Goal: Book appointment/travel/reservation

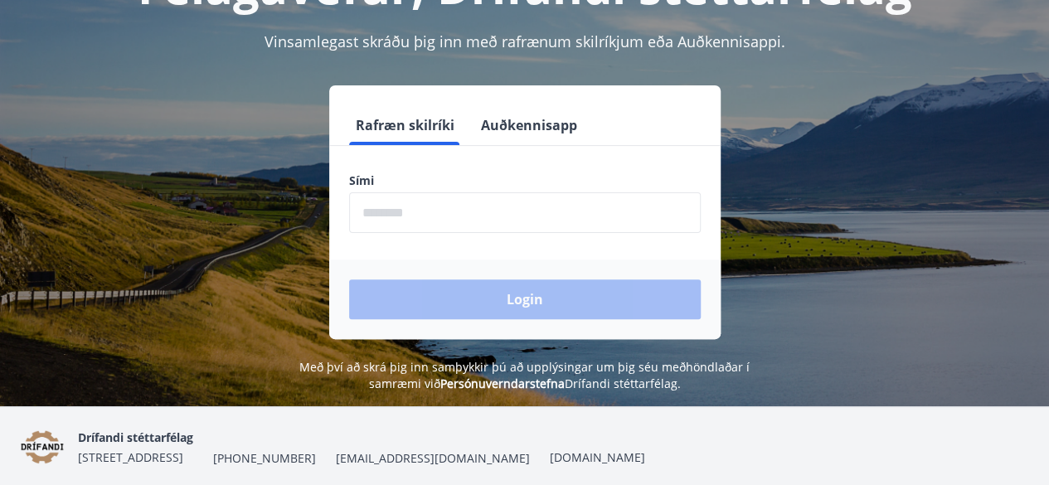
scroll to position [166, 0]
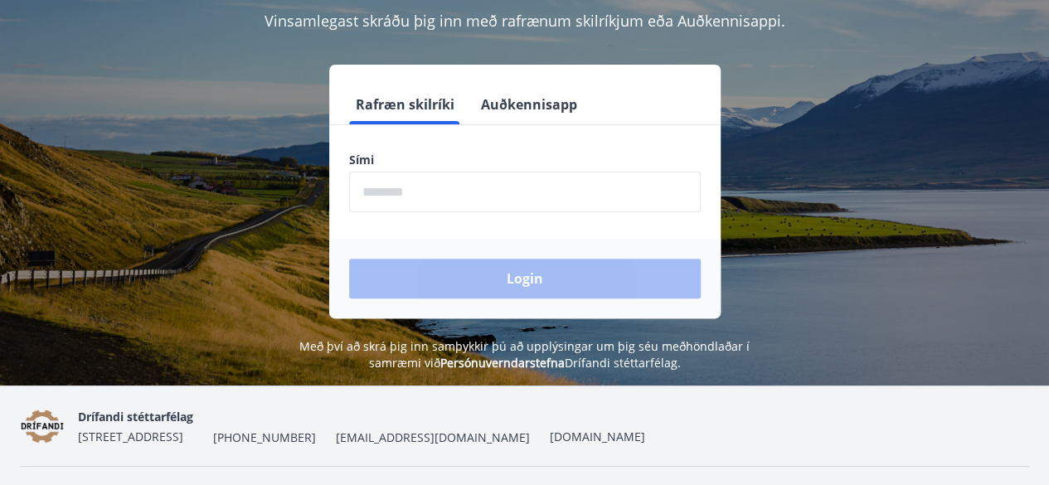
click at [432, 193] on input "phone" at bounding box center [525, 192] width 352 height 41
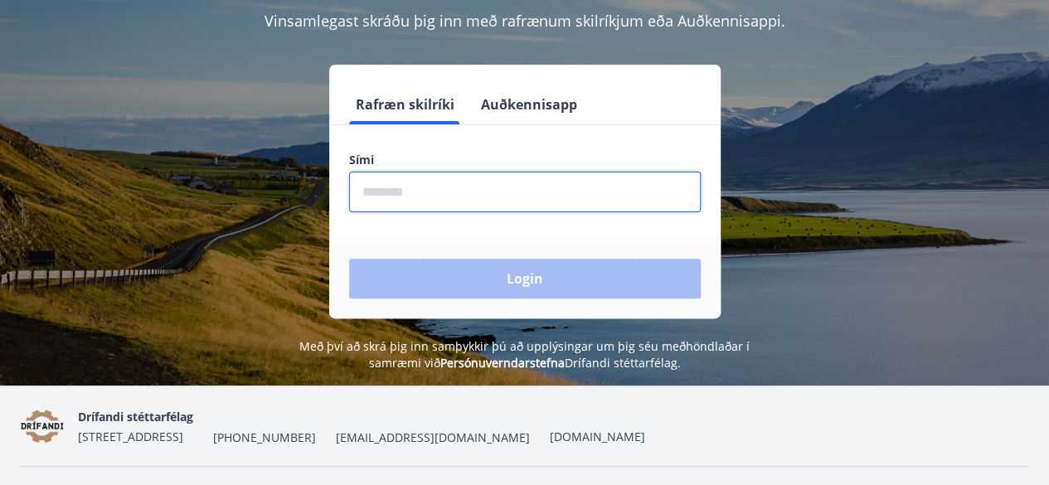
type input "********"
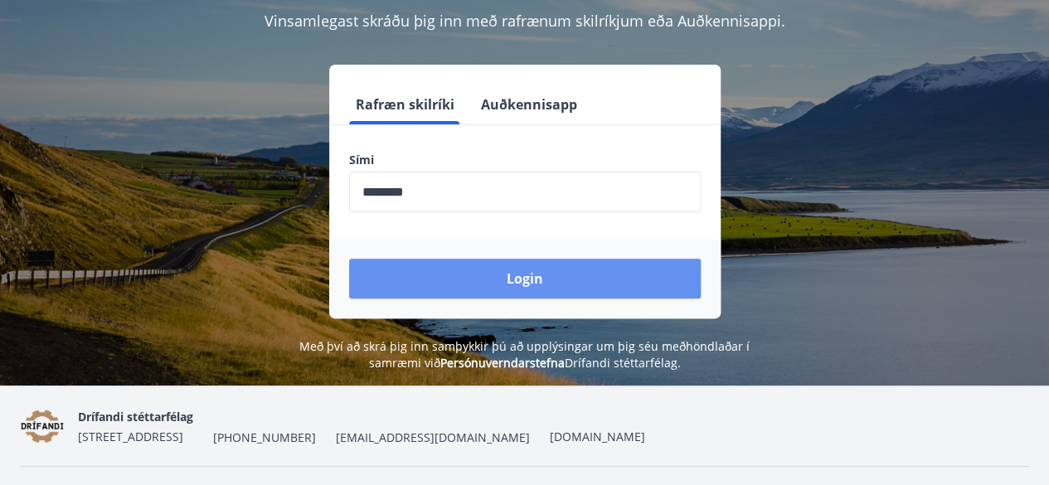
click at [526, 279] on button "Login" at bounding box center [525, 279] width 352 height 40
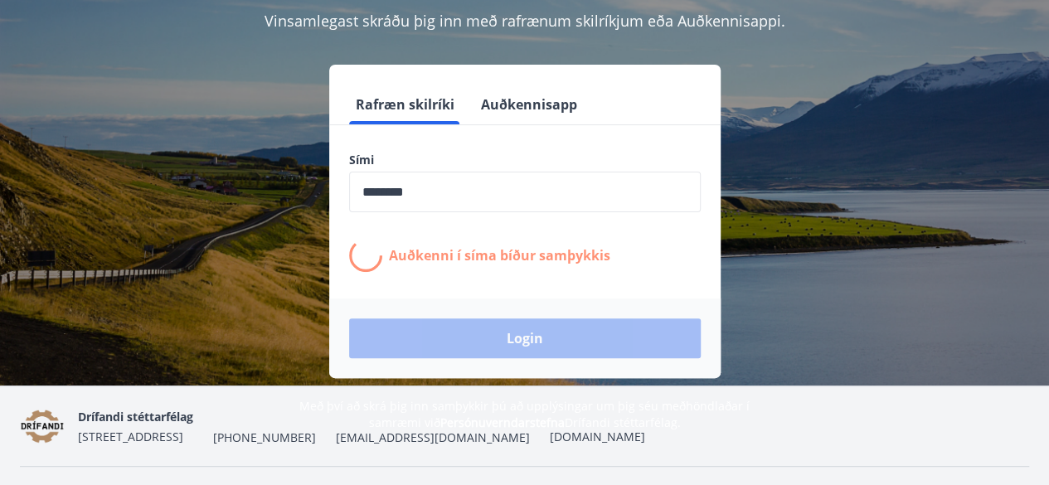
click at [509, 337] on div "Login" at bounding box center [525, 339] width 392 height 80
drag, startPoint x: 509, startPoint y: 100, endPoint x: 498, endPoint y: 105, distance: 12.3
click at [507, 101] on button "Auðkennisapp" at bounding box center [530, 105] width 110 height 40
click at [392, 107] on button "Rafræn skilríki" at bounding box center [405, 105] width 112 height 40
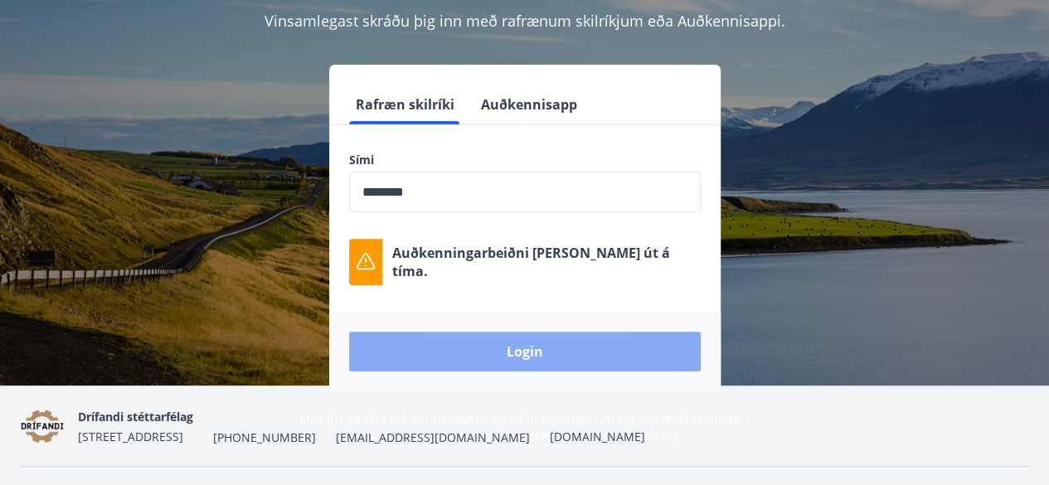
click at [517, 349] on button "Login" at bounding box center [525, 352] width 352 height 40
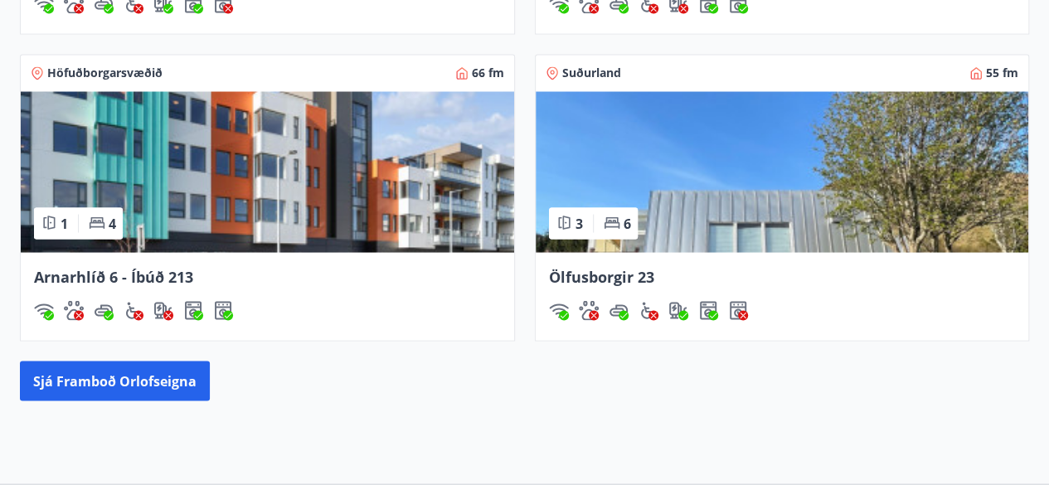
scroll to position [1493, 0]
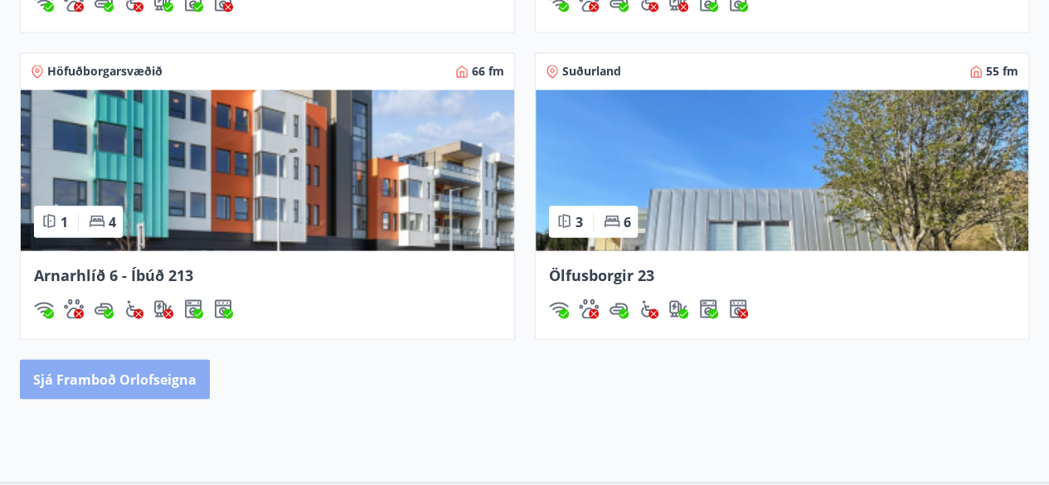
click at [129, 372] on button "Sjá framboð orlofseigna" at bounding box center [115, 379] width 190 height 40
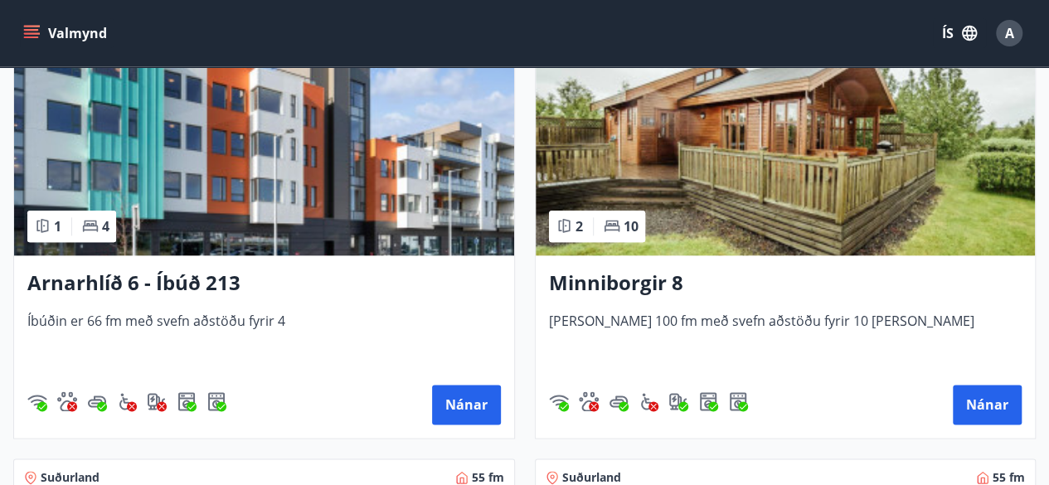
scroll to position [830, 0]
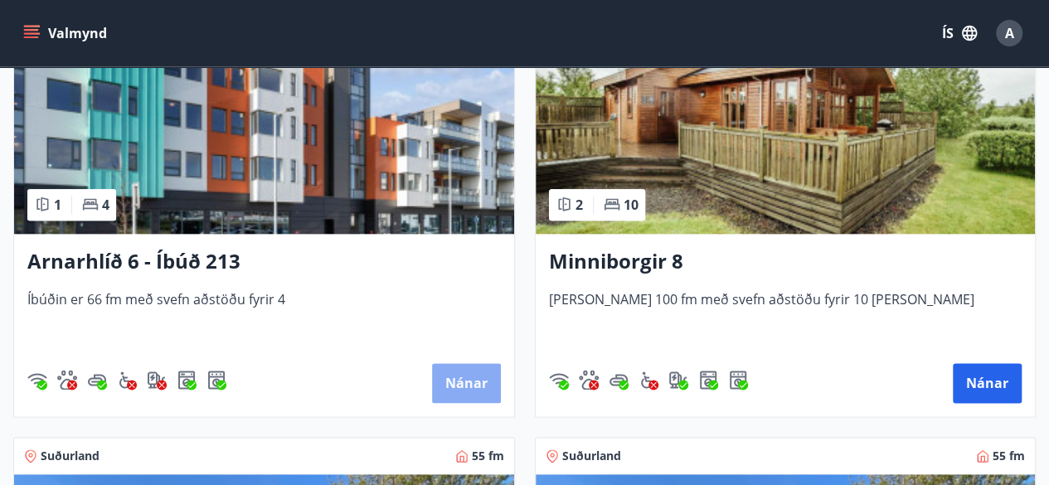
click at [463, 384] on button "Nánar" at bounding box center [466, 383] width 69 height 40
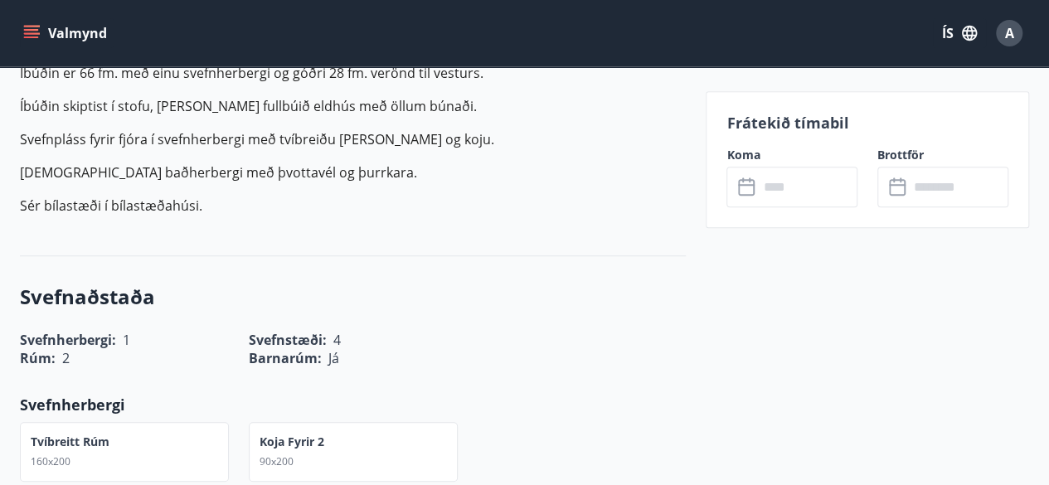
scroll to position [581, 0]
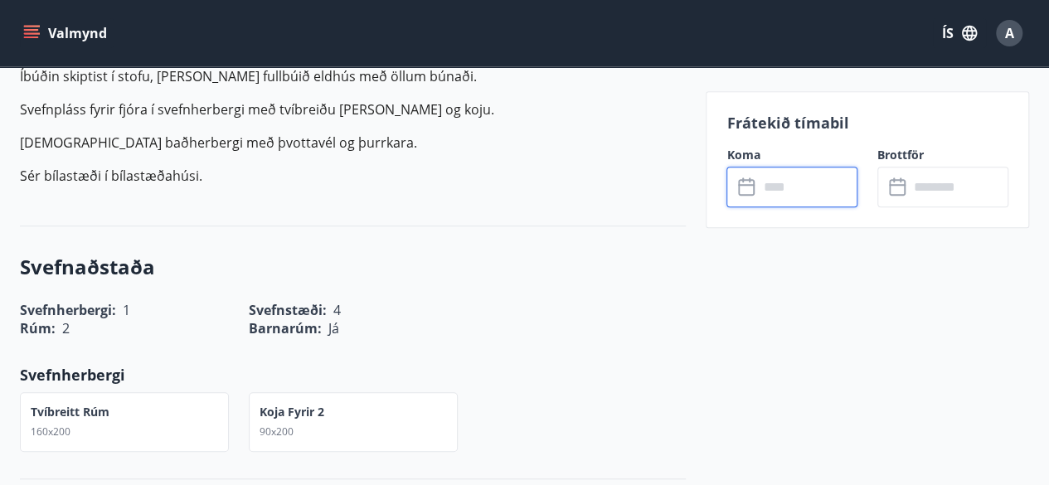
click at [798, 191] on input "text" at bounding box center [808, 187] width 100 height 41
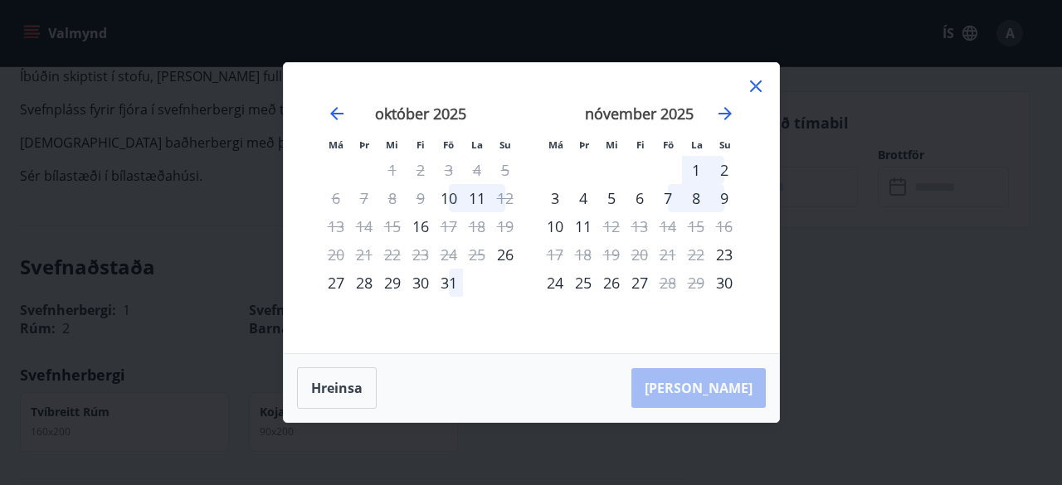
click at [757, 87] on icon at bounding box center [756, 86] width 20 height 20
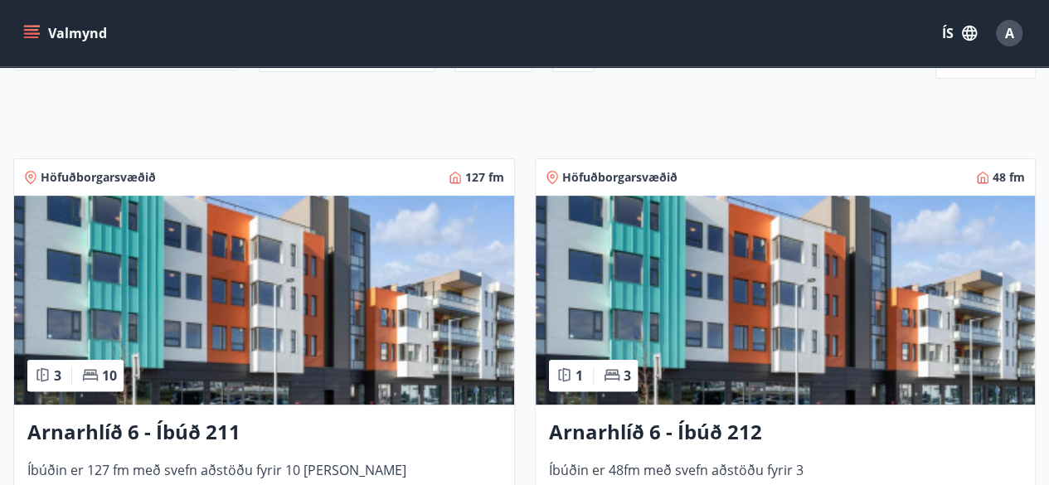
scroll to position [249, 0]
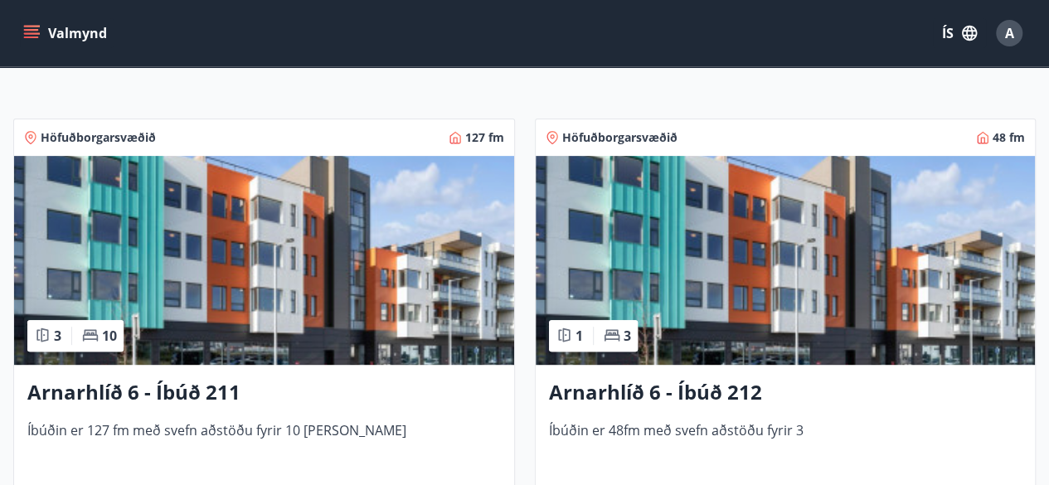
click at [701, 394] on h3 "Arnarhlíð 6 - Íbúð 212" at bounding box center [786, 393] width 474 height 30
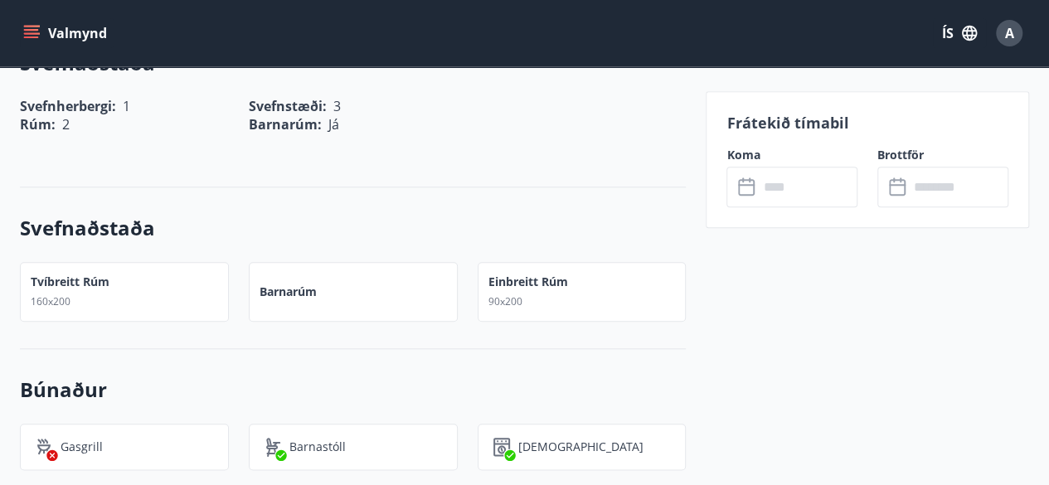
scroll to position [747, 0]
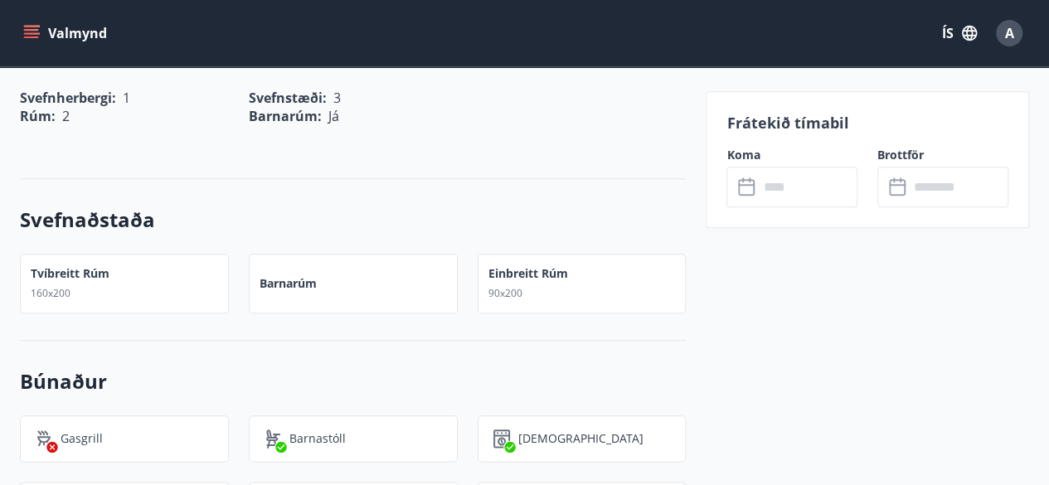
click at [785, 187] on input "text" at bounding box center [808, 187] width 100 height 41
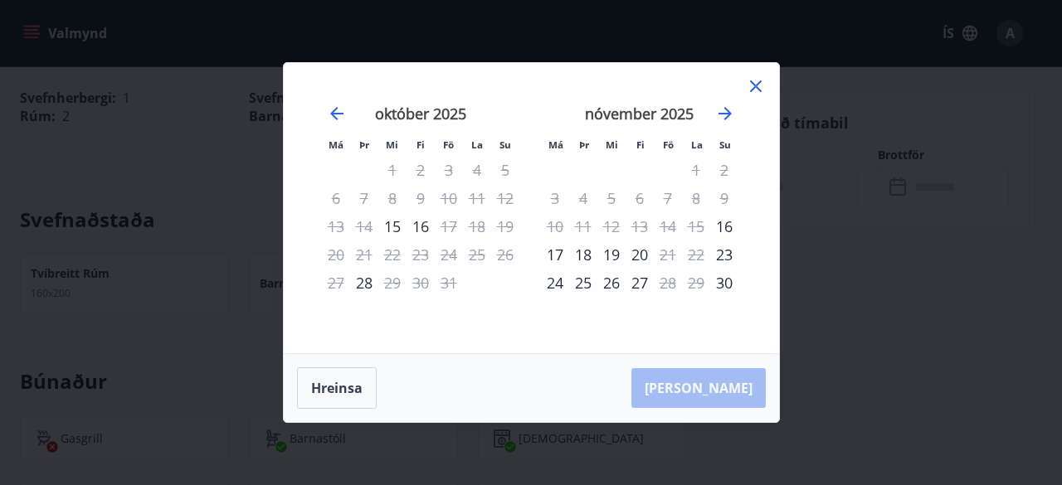
click at [752, 86] on icon at bounding box center [756, 86] width 20 height 20
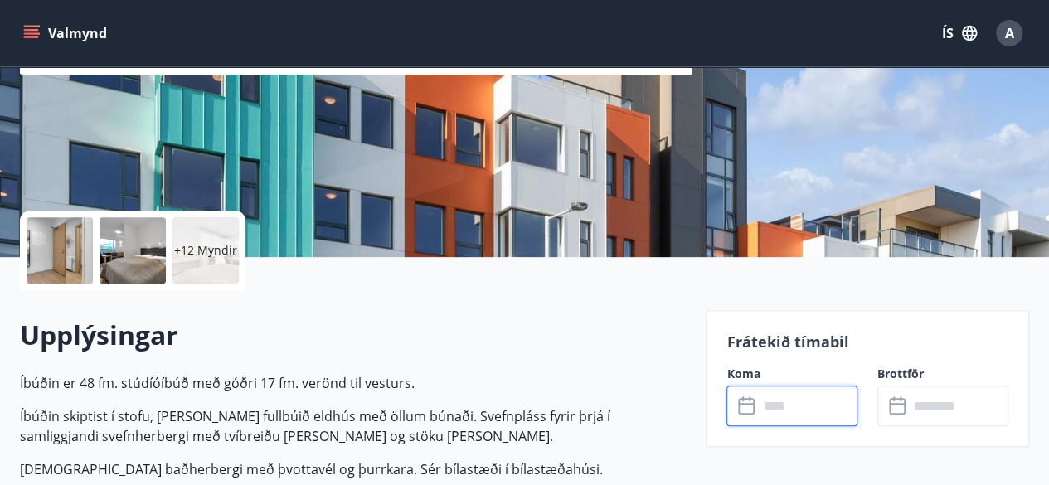
scroll to position [83, 0]
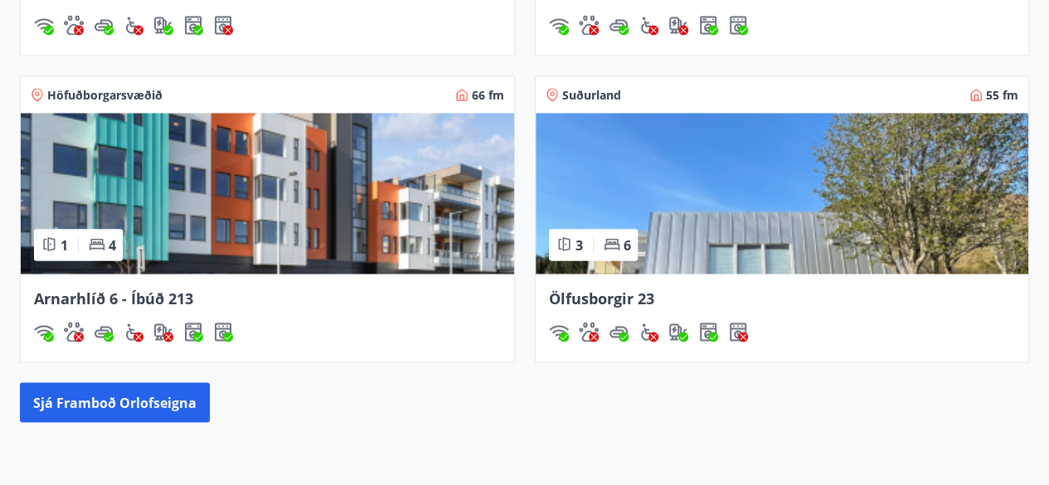
scroll to position [1216, 0]
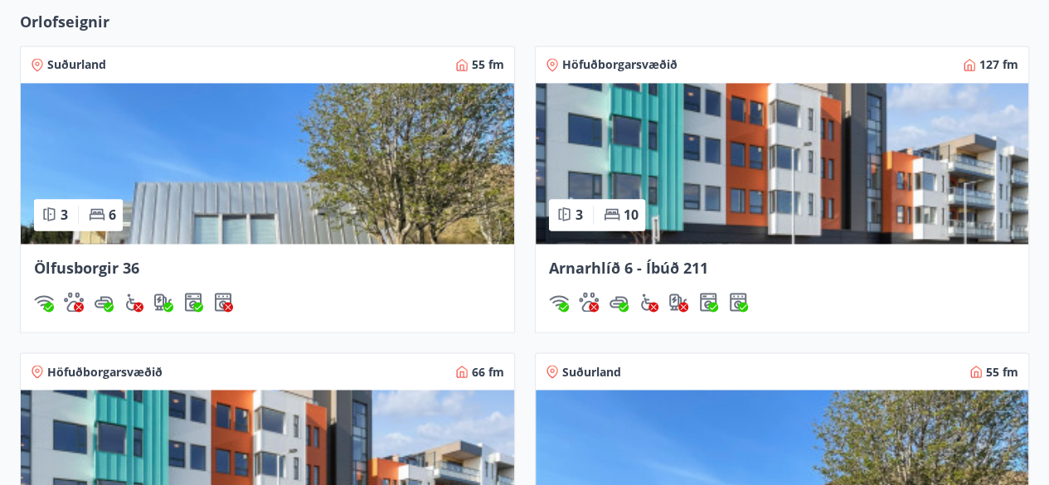
click at [113, 268] on span "Ölfusborgir 36" at bounding box center [86, 268] width 105 height 20
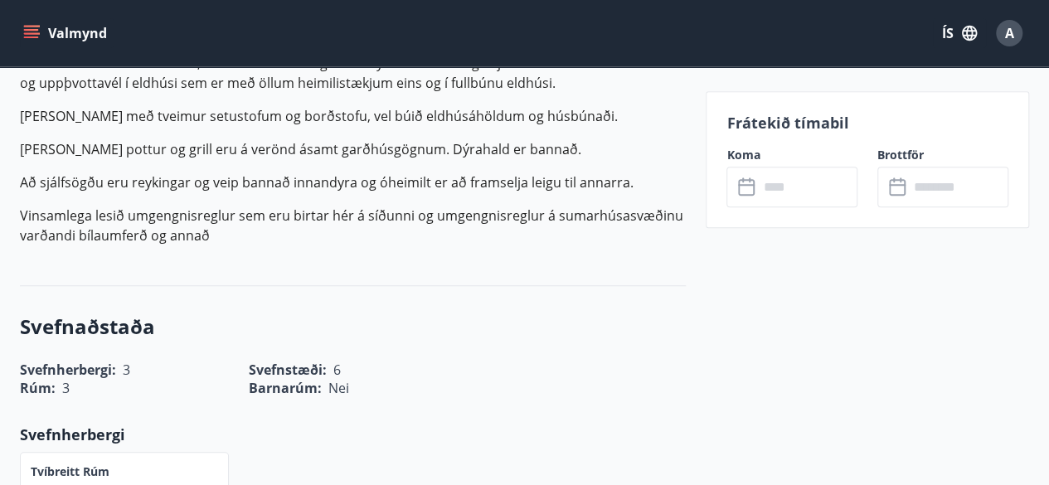
scroll to position [581, 0]
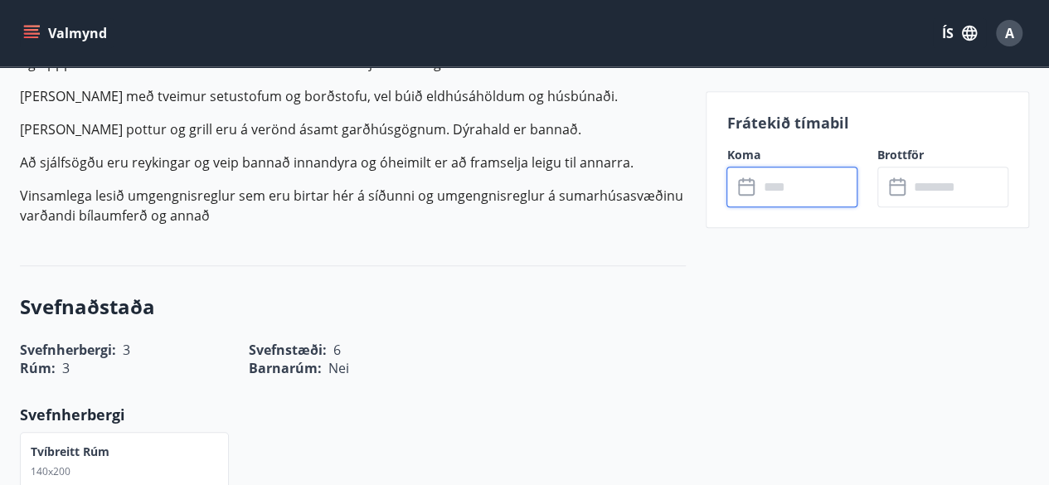
click at [826, 186] on input "text" at bounding box center [808, 187] width 100 height 41
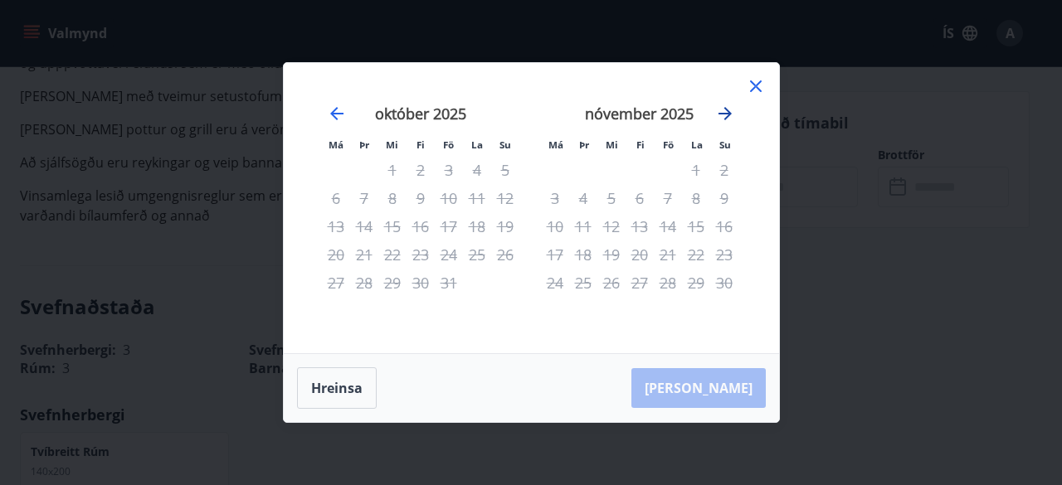
click at [728, 114] on icon "Move forward to switch to the next month." at bounding box center [724, 113] width 13 height 13
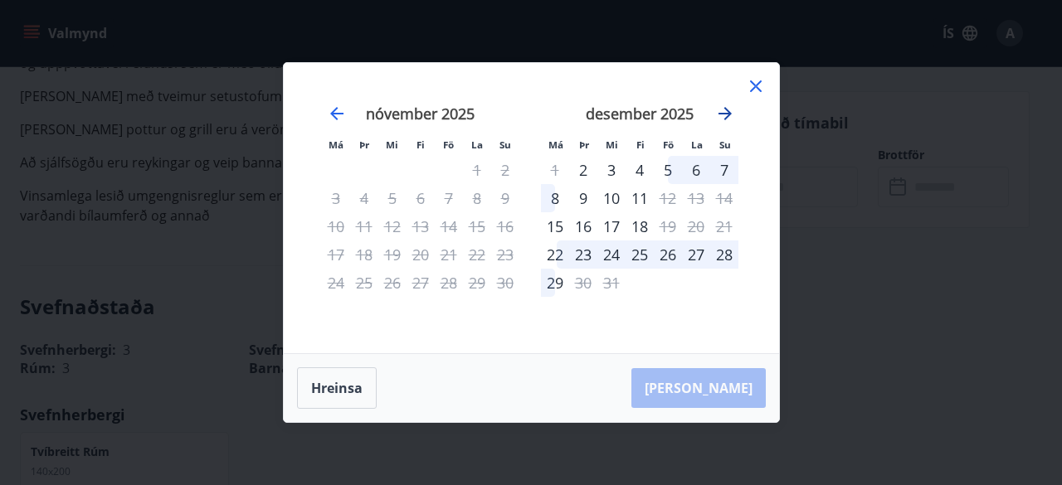
click at [722, 118] on icon "Move forward to switch to the next month." at bounding box center [725, 114] width 20 height 20
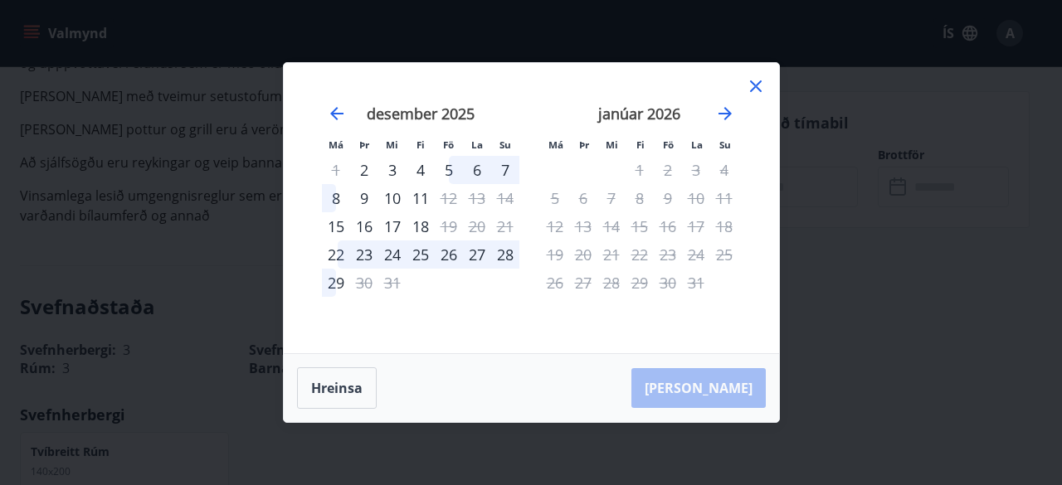
click at [753, 85] on icon at bounding box center [756, 86] width 12 height 12
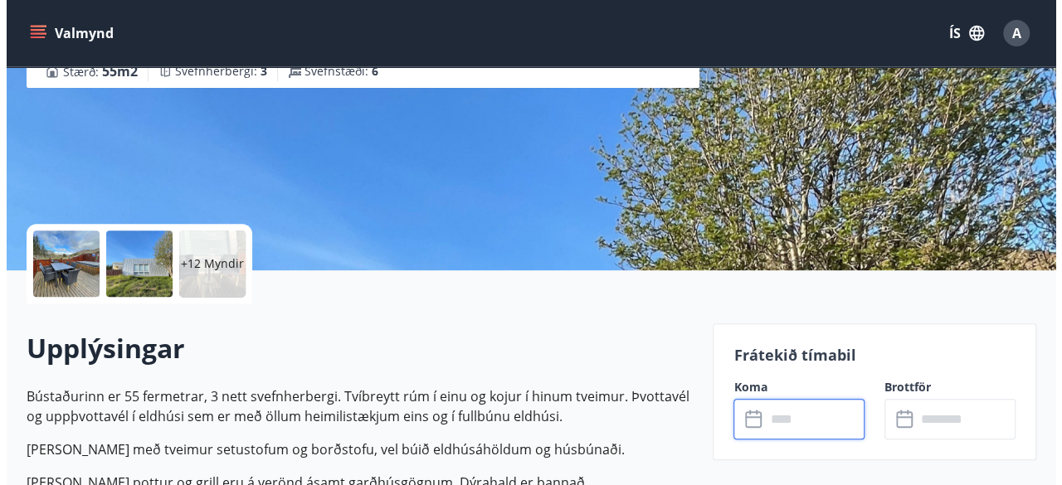
scroll to position [249, 0]
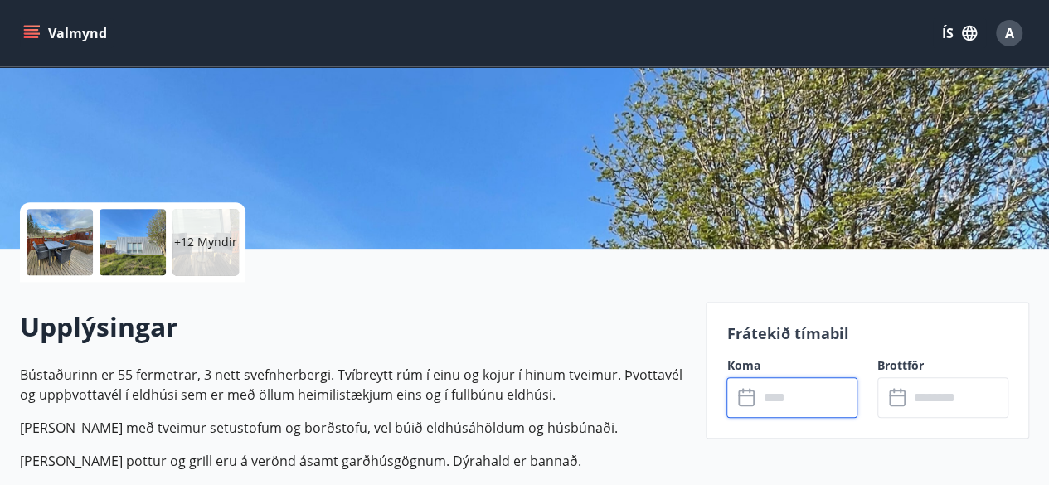
click at [134, 253] on div at bounding box center [133, 242] width 66 height 66
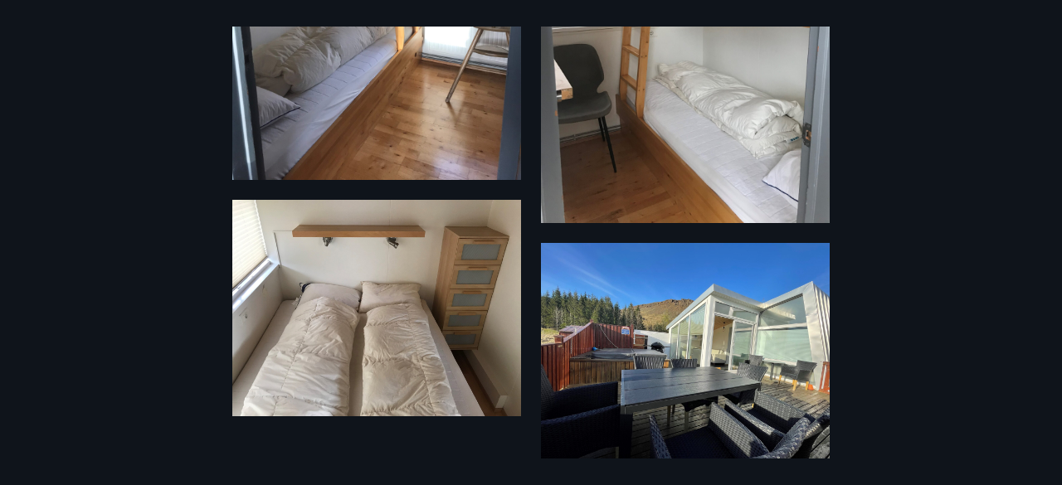
scroll to position [2588, 0]
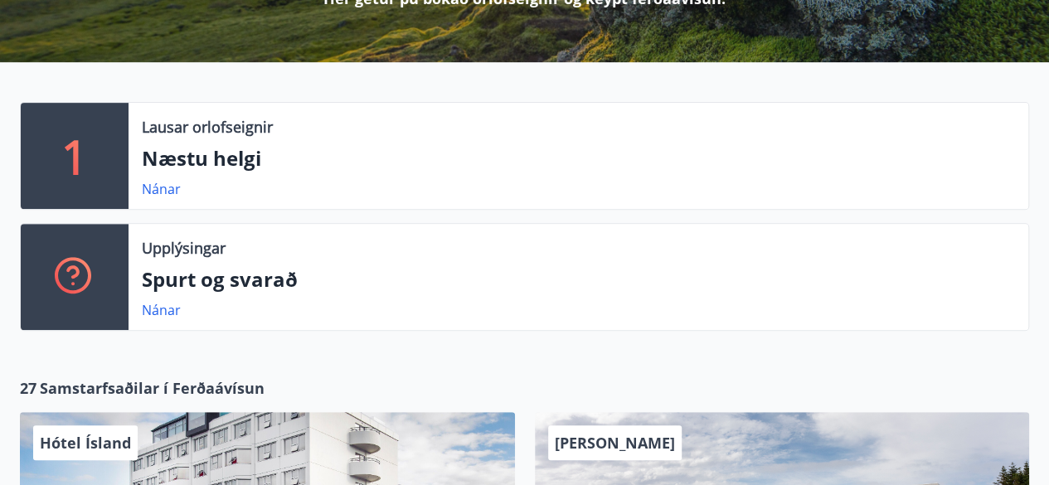
scroll to position [332, 0]
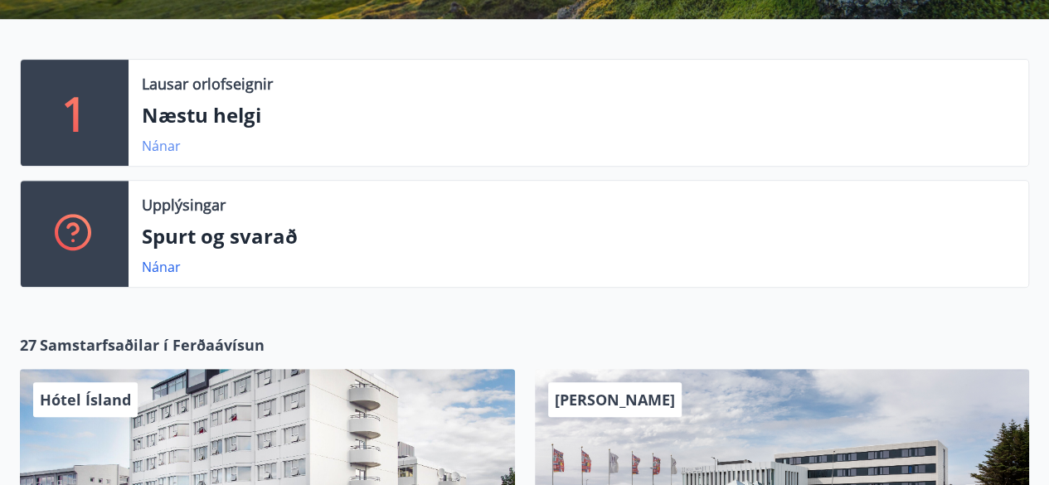
click at [162, 140] on link "Nánar" at bounding box center [161, 146] width 39 height 18
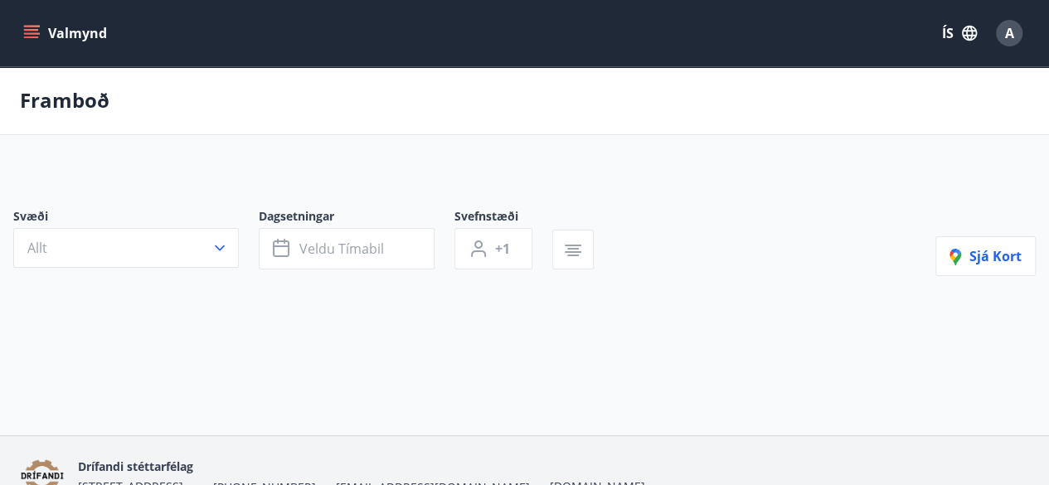
type input "*"
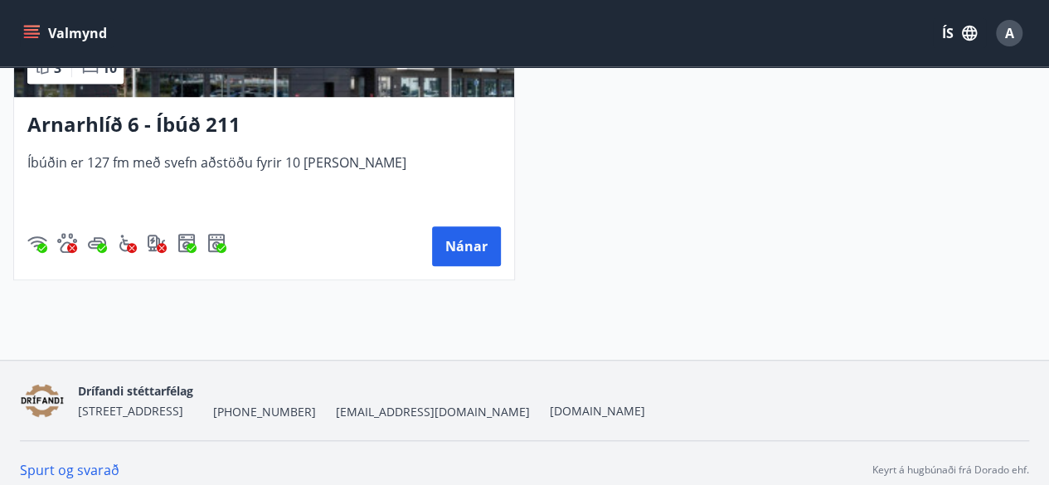
scroll to position [569, 0]
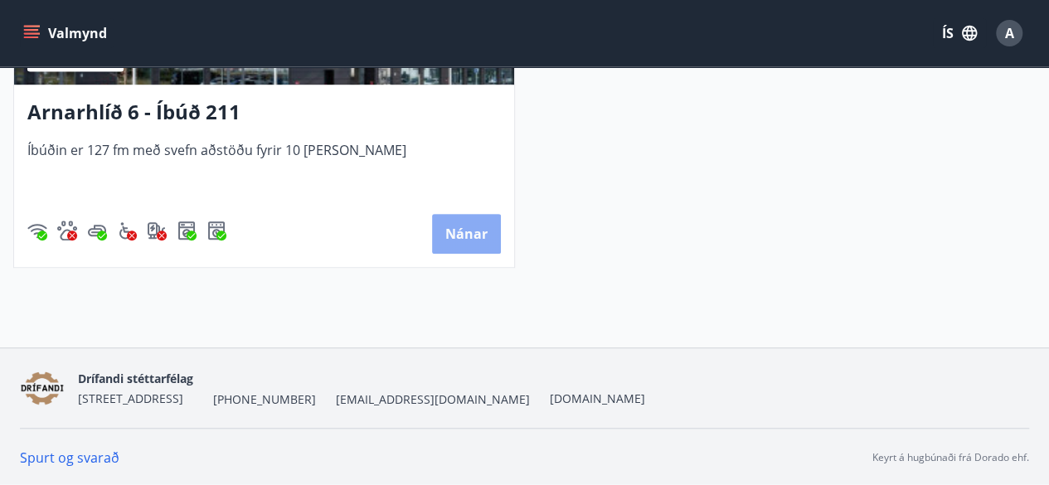
click at [460, 239] on button "Nánar" at bounding box center [466, 234] width 69 height 40
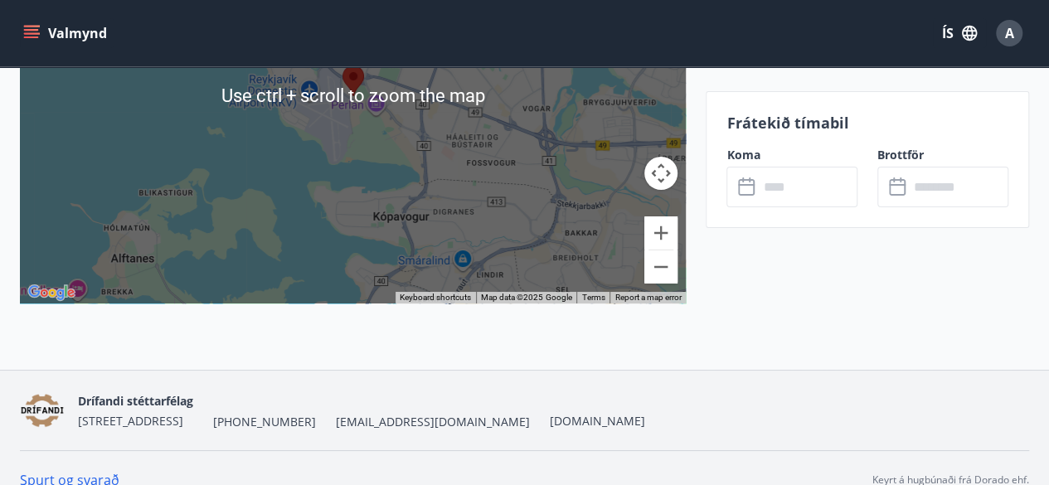
scroll to position [2963, 0]
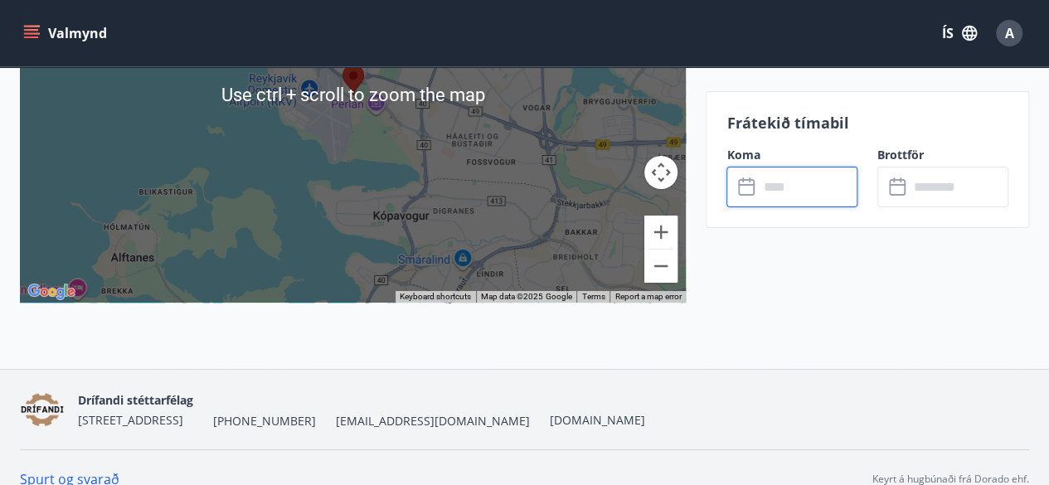
click at [818, 193] on input "text" at bounding box center [808, 187] width 100 height 41
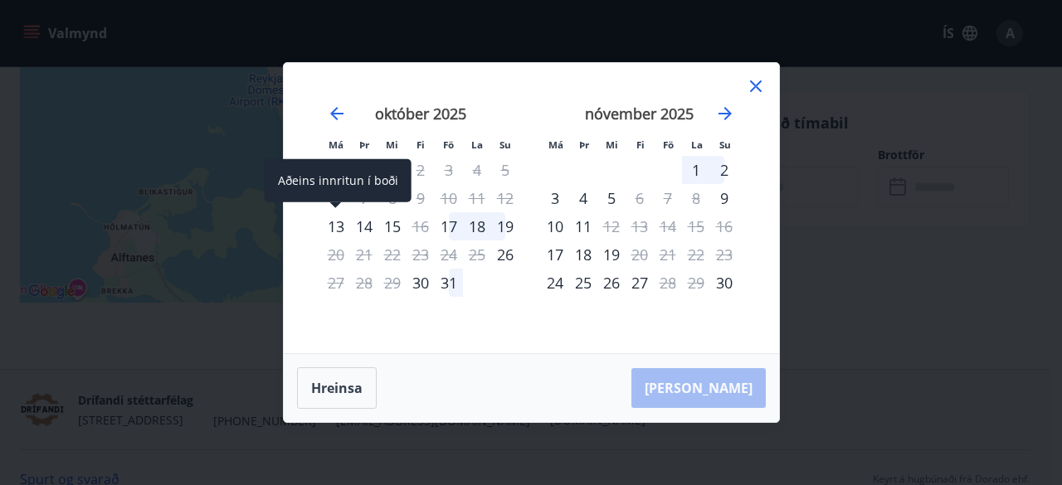
click at [332, 224] on div "13" at bounding box center [336, 226] width 28 height 28
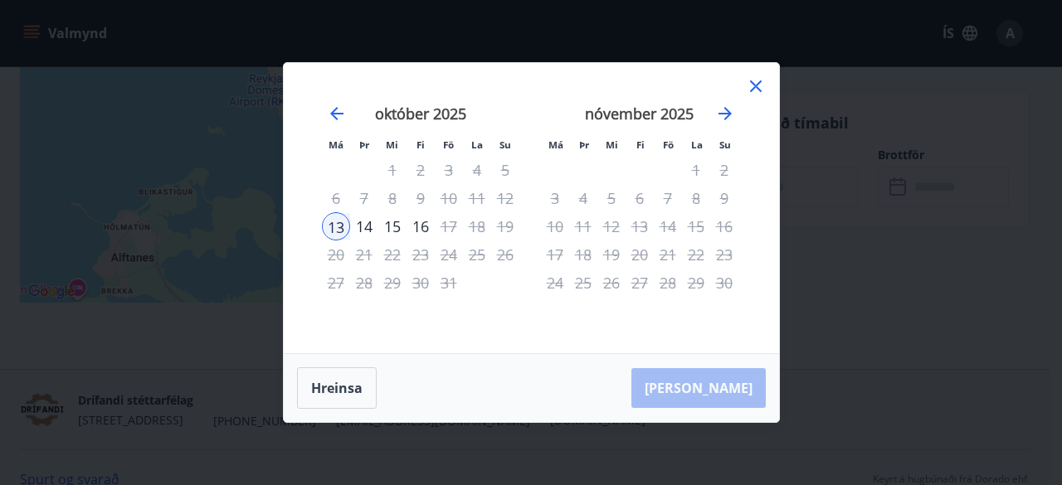
click at [367, 225] on div "14" at bounding box center [364, 226] width 28 height 28
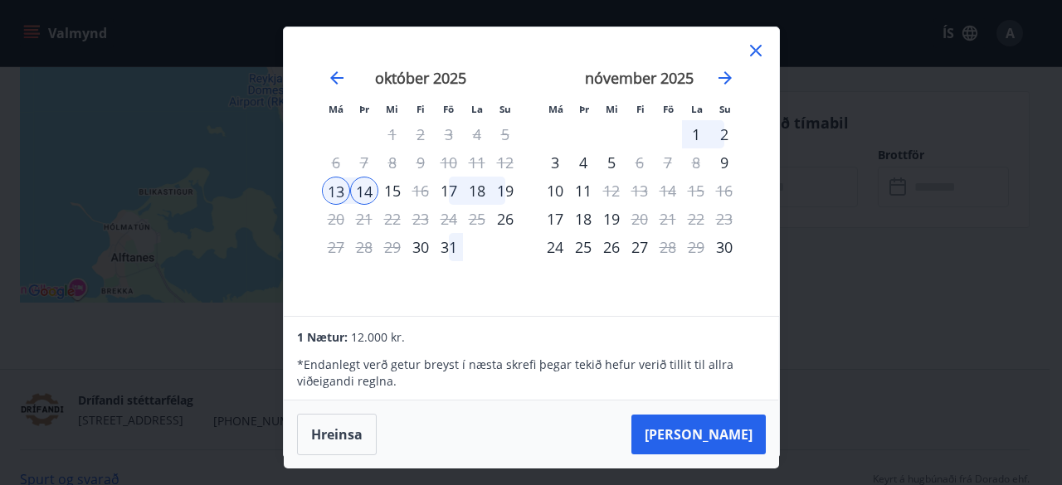
click at [758, 50] on icon at bounding box center [756, 51] width 20 height 20
